Goal: Information Seeking & Learning: Learn about a topic

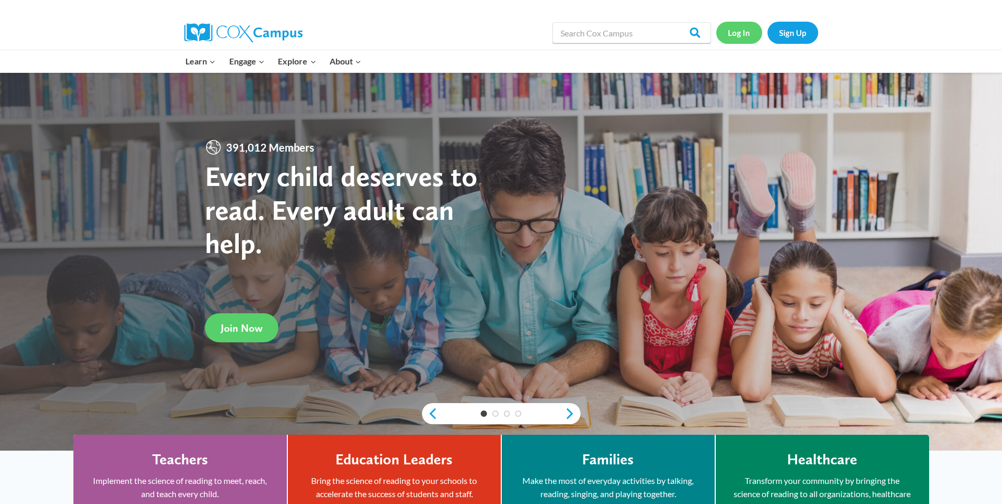
drag, startPoint x: 0, startPoint y: 0, endPoint x: 875, endPoint y: 31, distance: 875.7
click at [743, 34] on link "Log In" at bounding box center [739, 33] width 46 height 22
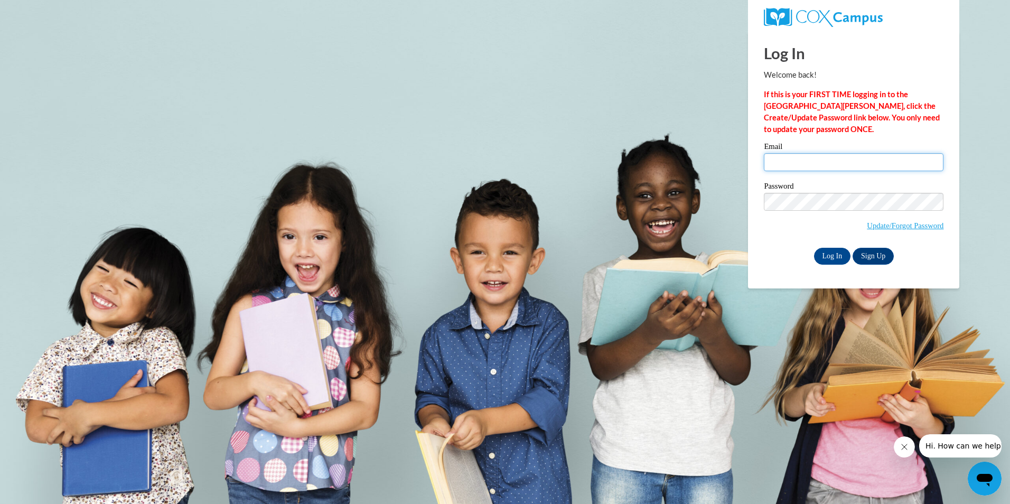
click at [824, 157] on input "Email" at bounding box center [854, 162] width 180 height 18
type input "spaynereading@gmail.com"
click at [814, 248] on input "Log In" at bounding box center [832, 256] width 37 height 17
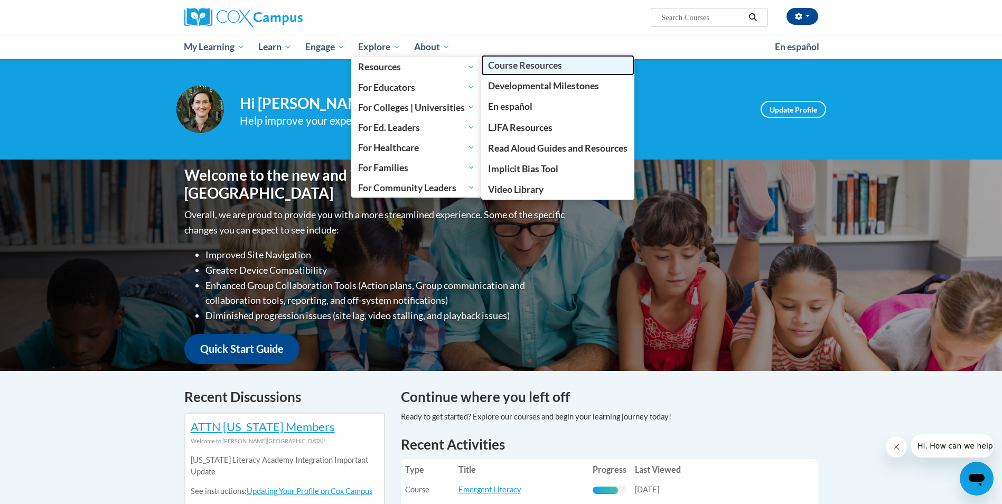
click at [527, 65] on span "Course Resources" at bounding box center [525, 65] width 74 height 11
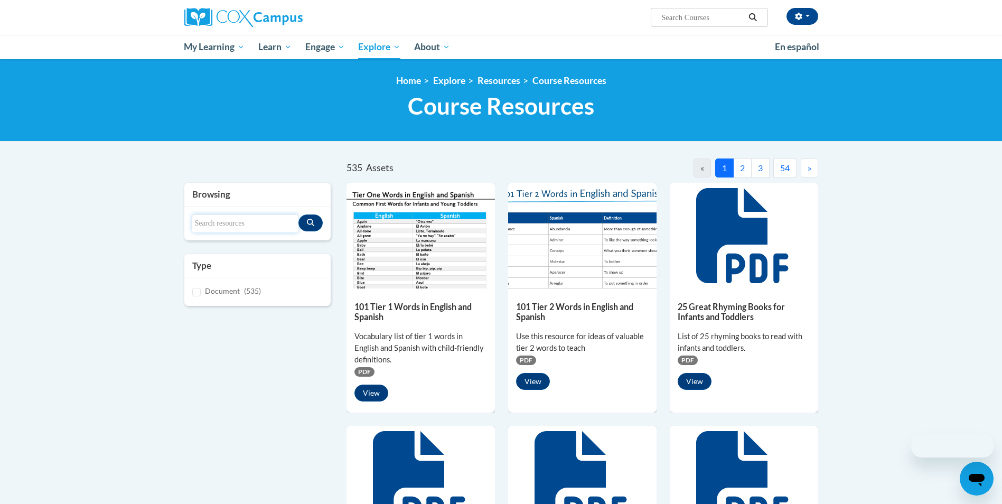
click at [230, 220] on input "Search resources" at bounding box center [245, 223] width 107 height 18
type input "coaching tool"
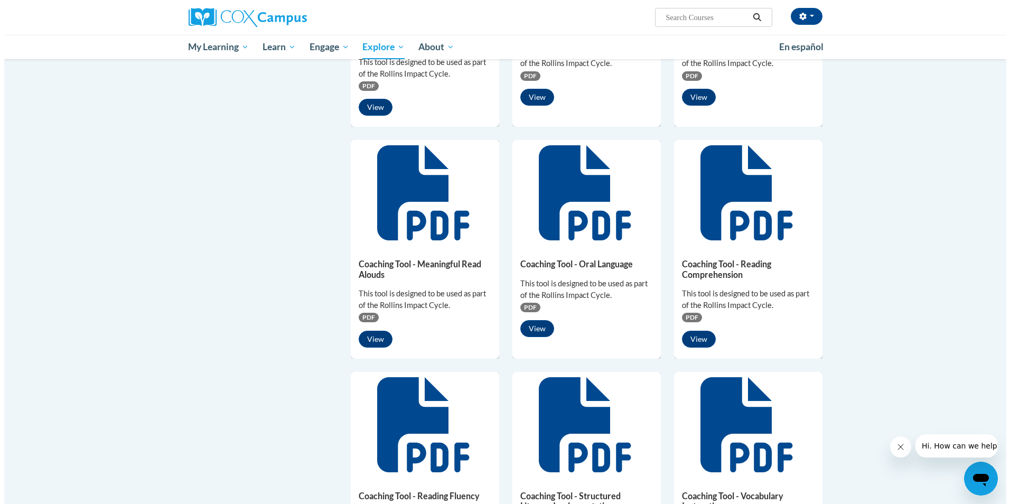
scroll to position [317, 0]
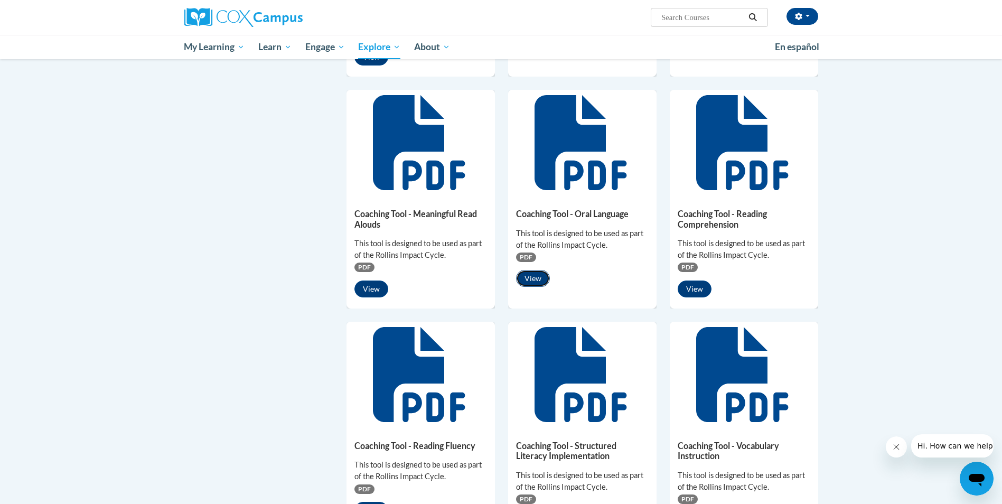
click at [524, 279] on button "View" at bounding box center [533, 278] width 34 height 17
